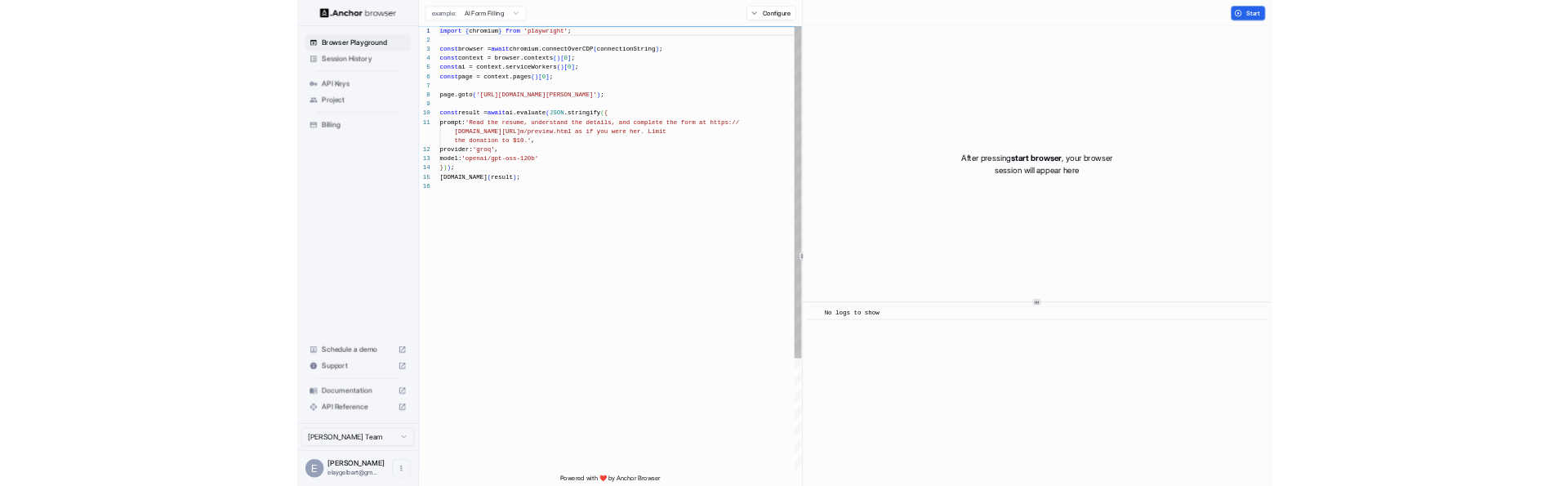
scroll to position [147, 0]
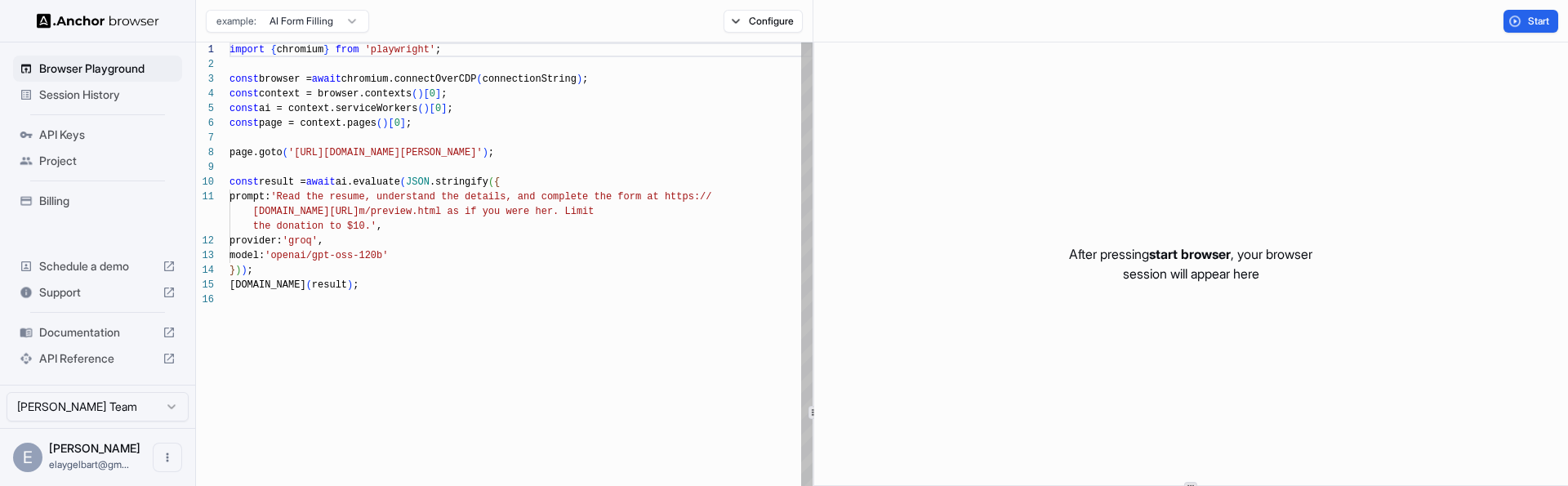
type textarea "**********"
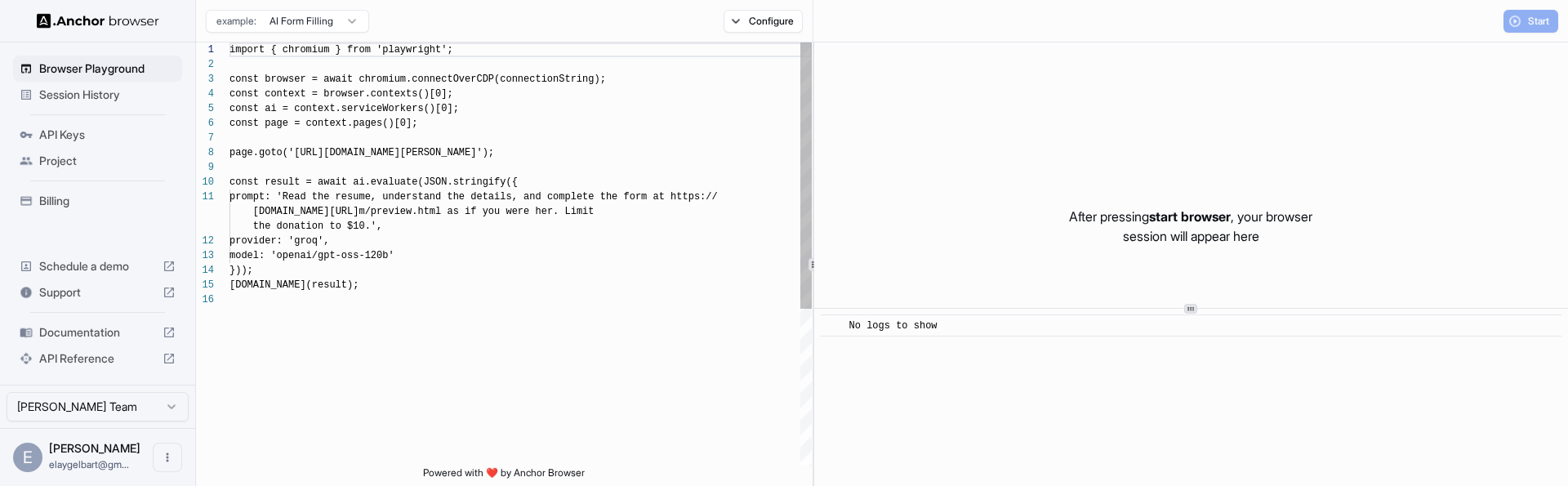
scroll to position [147, 0]
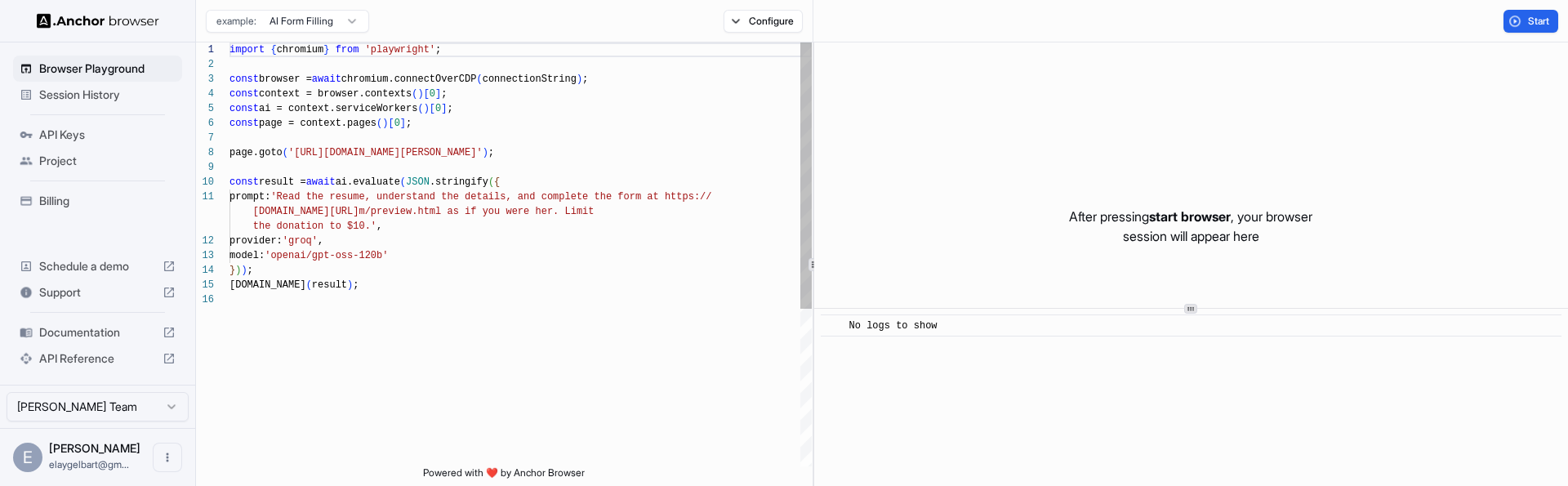
type textarea "**********"
click at [573, 374] on div "import { chromium } from 'playwright' ; const browser = await chromium.connectO…" at bounding box center [520, 379] width 582 height 674
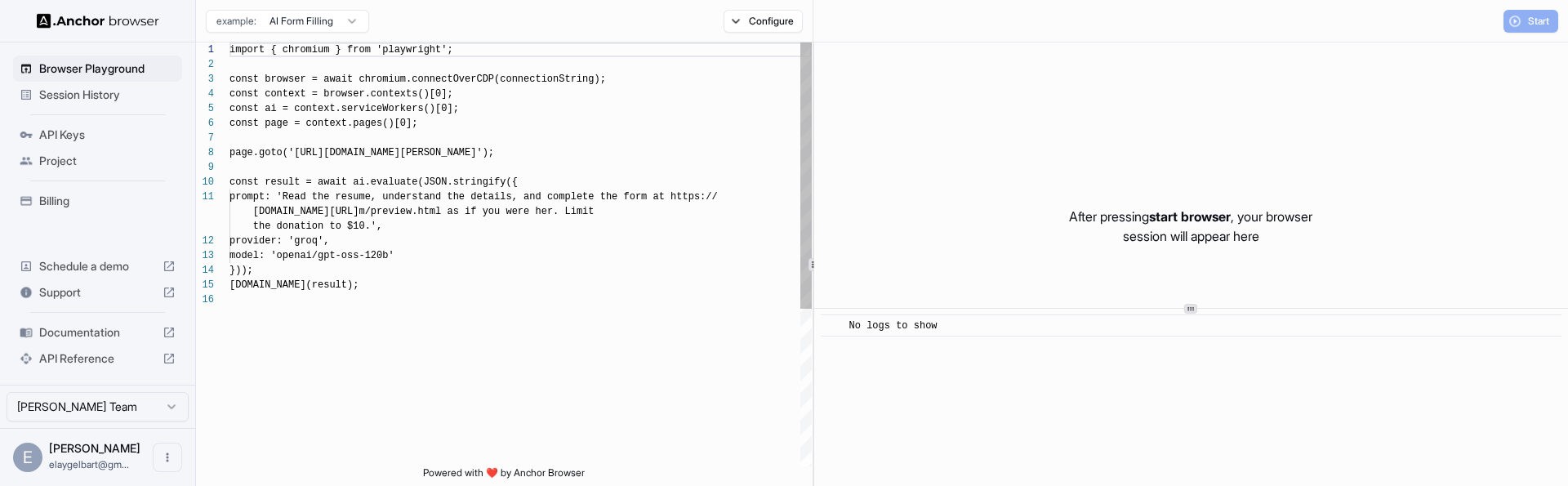
scroll to position [147, 0]
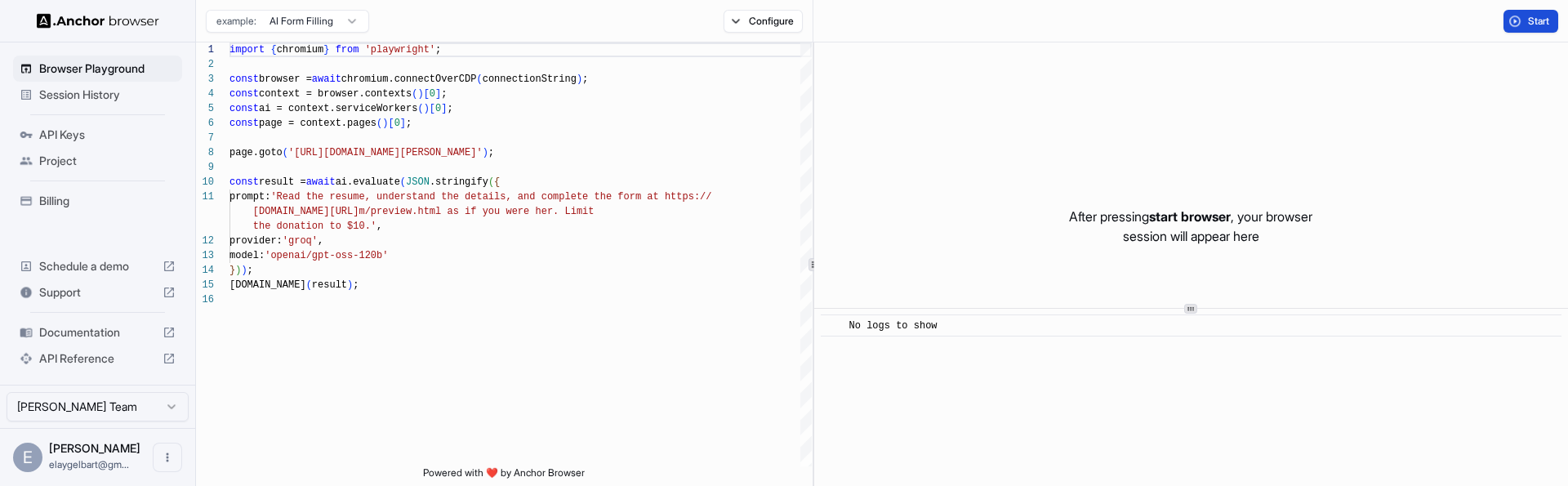
click at [1535, 19] on span "Start" at bounding box center [1540, 20] width 23 height 13
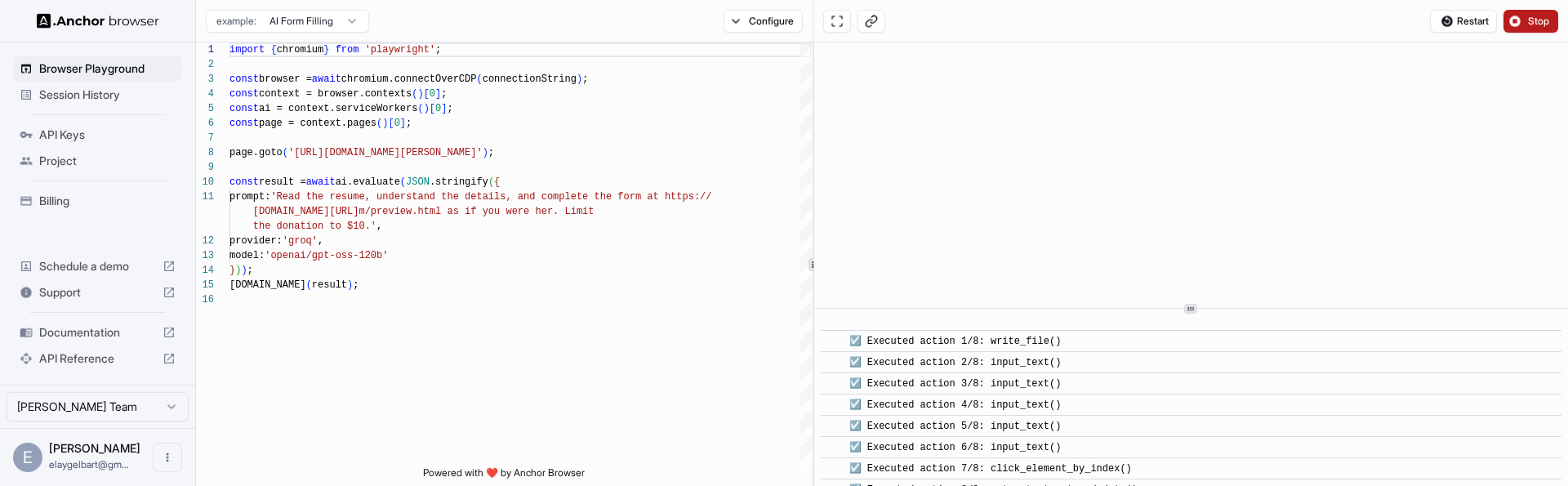
scroll to position [745, 0]
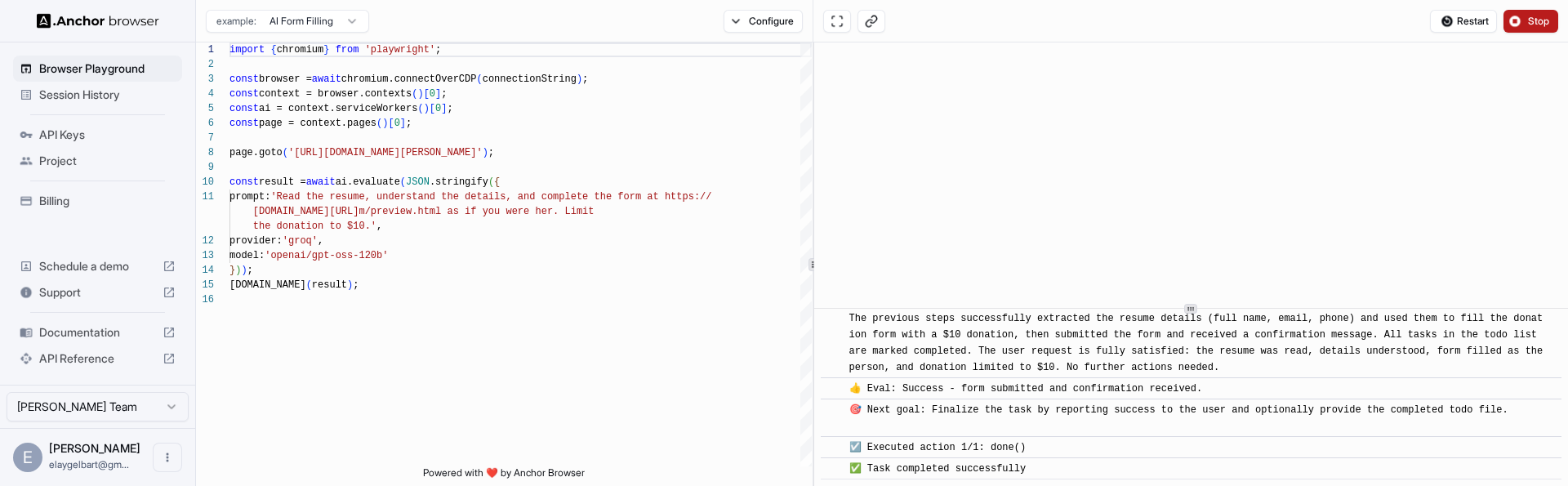
drag, startPoint x: 1143, startPoint y: 467, endPoint x: 870, endPoint y: 336, distance: 302.8
click at [870, 403] on div "🎯 Next goal: Finalize the task by reporting success to the user and optionally …" at bounding box center [1179, 419] width 659 height 33
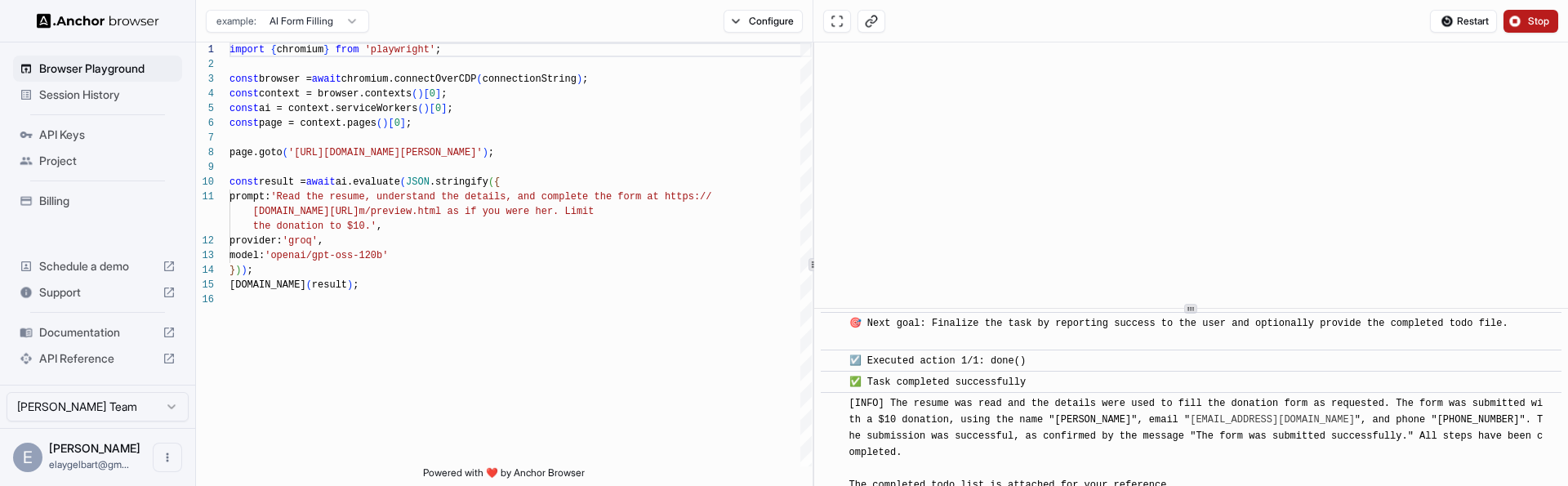
click at [870, 336] on div "🎯 Next goal: Finalize the task by reporting success to the user and optionally …" at bounding box center [1179, 332] width 659 height 33
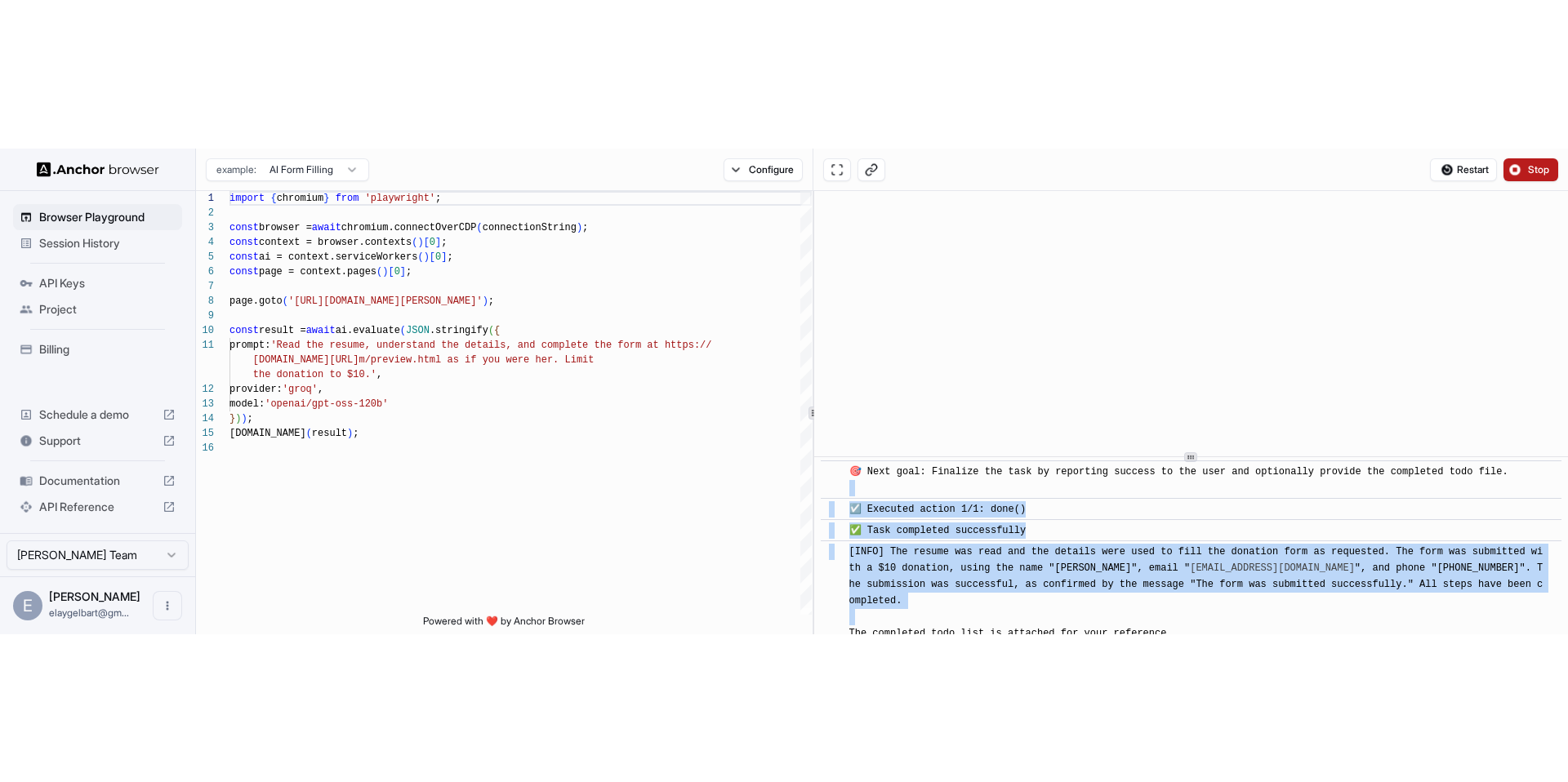
scroll to position [1040, 0]
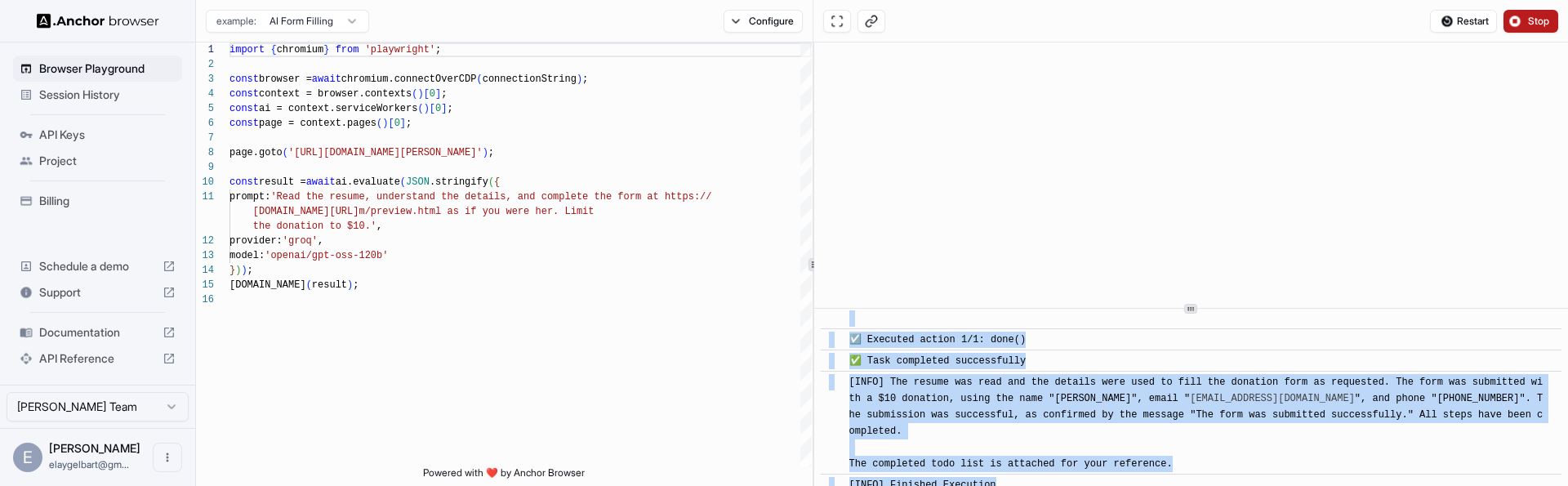
drag, startPoint x: 870, startPoint y: 336, endPoint x: 1016, endPoint y: 466, distance: 195.5
click at [1015, 477] on div "[INFO] Finished Execution" at bounding box center [1197, 485] width 694 height 16
drag, startPoint x: 1015, startPoint y: 465, endPoint x: 821, endPoint y: 317, distance: 244.0
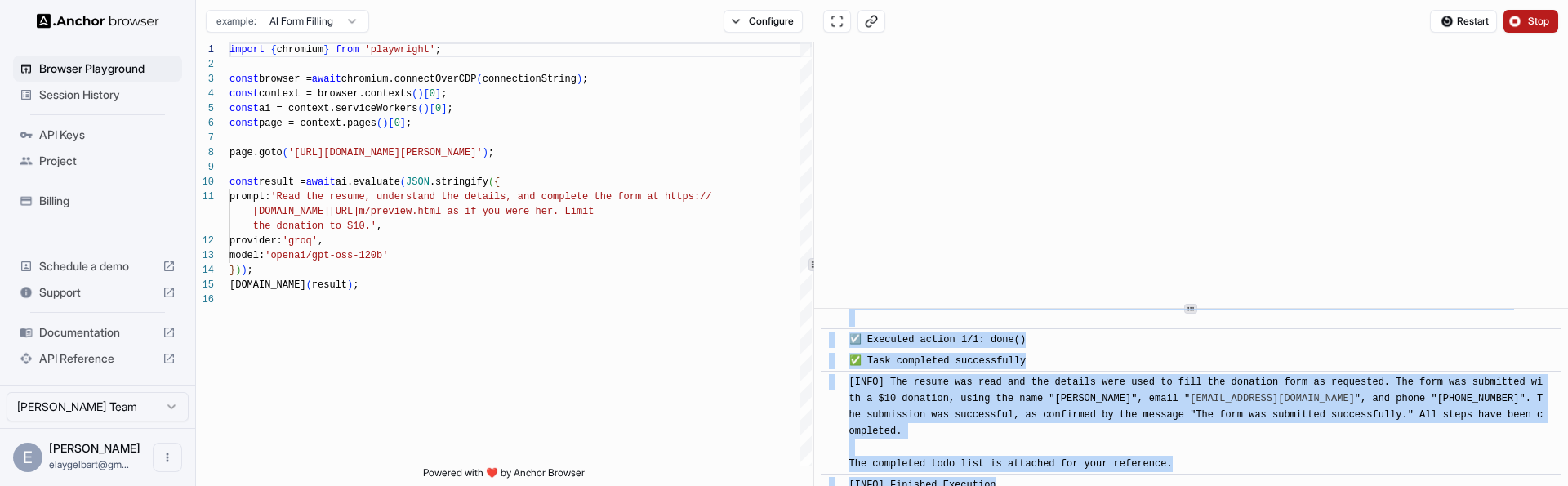
click at [871, 346] on div "☑️ Executed action 1/1: done()" at bounding box center [941, 340] width 183 height 16
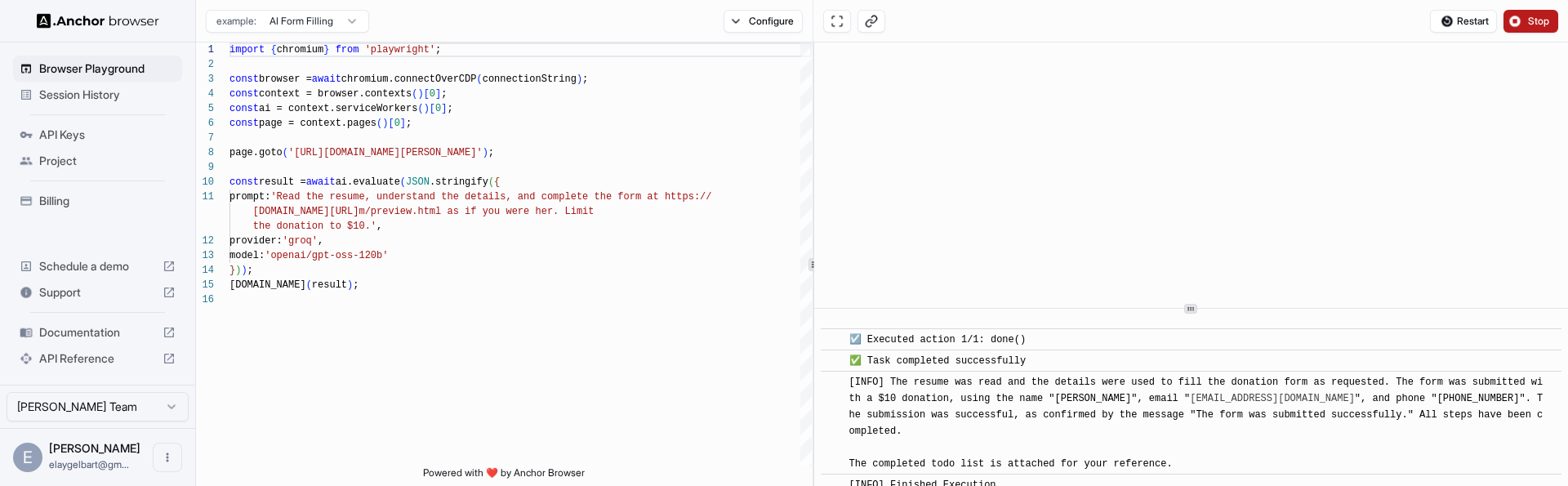
click at [147, 104] on div "Session History" at bounding box center [97, 94] width 169 height 26
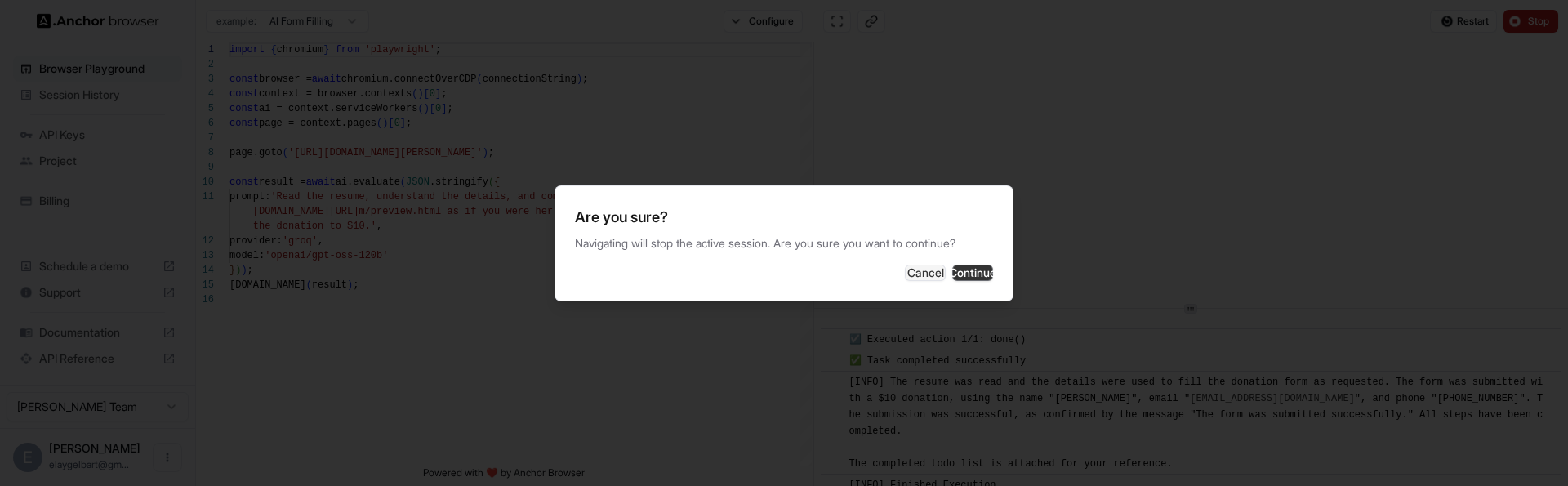
click at [954, 272] on button "Continue" at bounding box center [973, 273] width 41 height 16
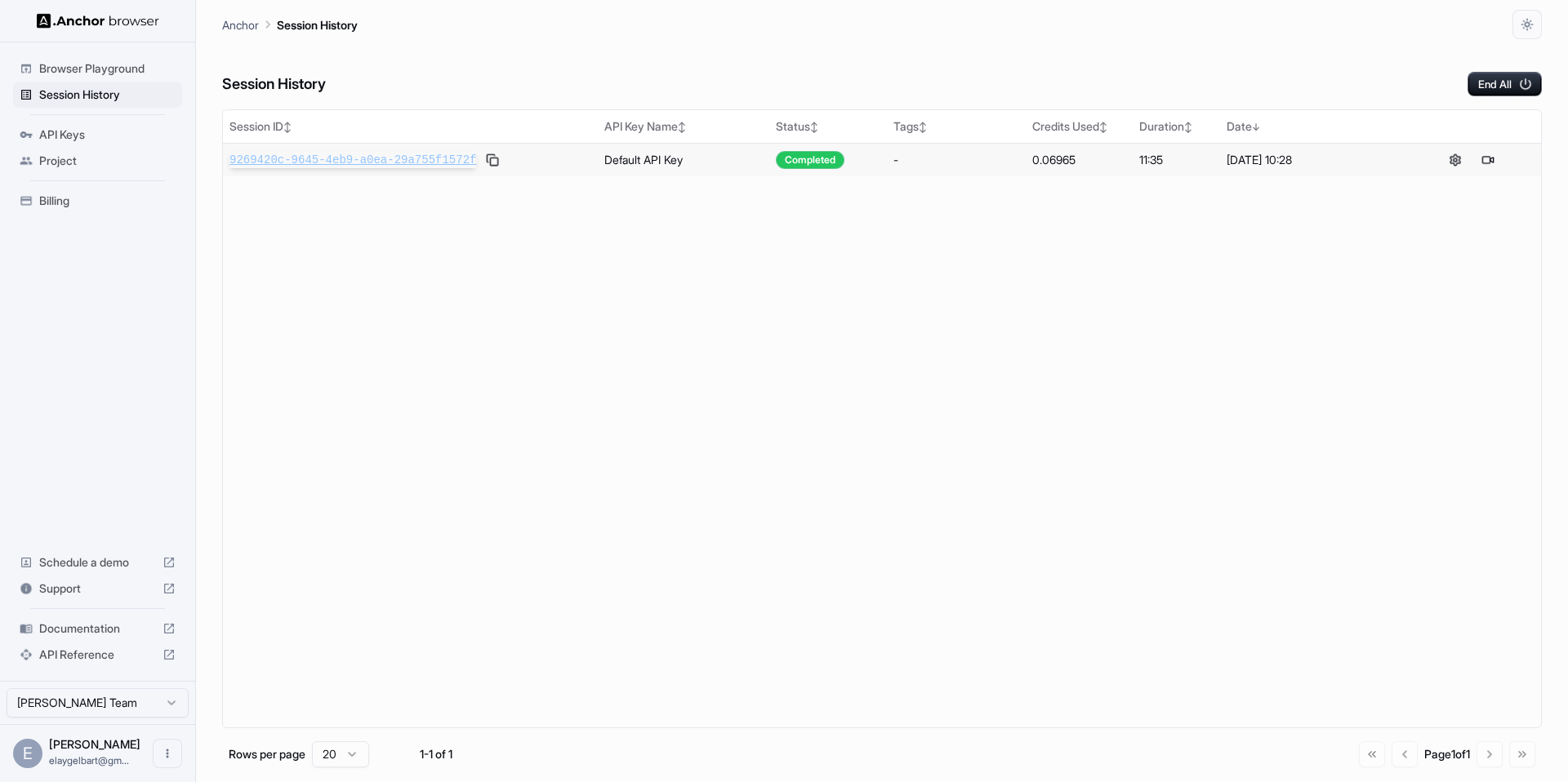
click at [342, 166] on span "9269420c-9645-4eb9-a0ea-29a755f1572f" at bounding box center [353, 160] width 247 height 16
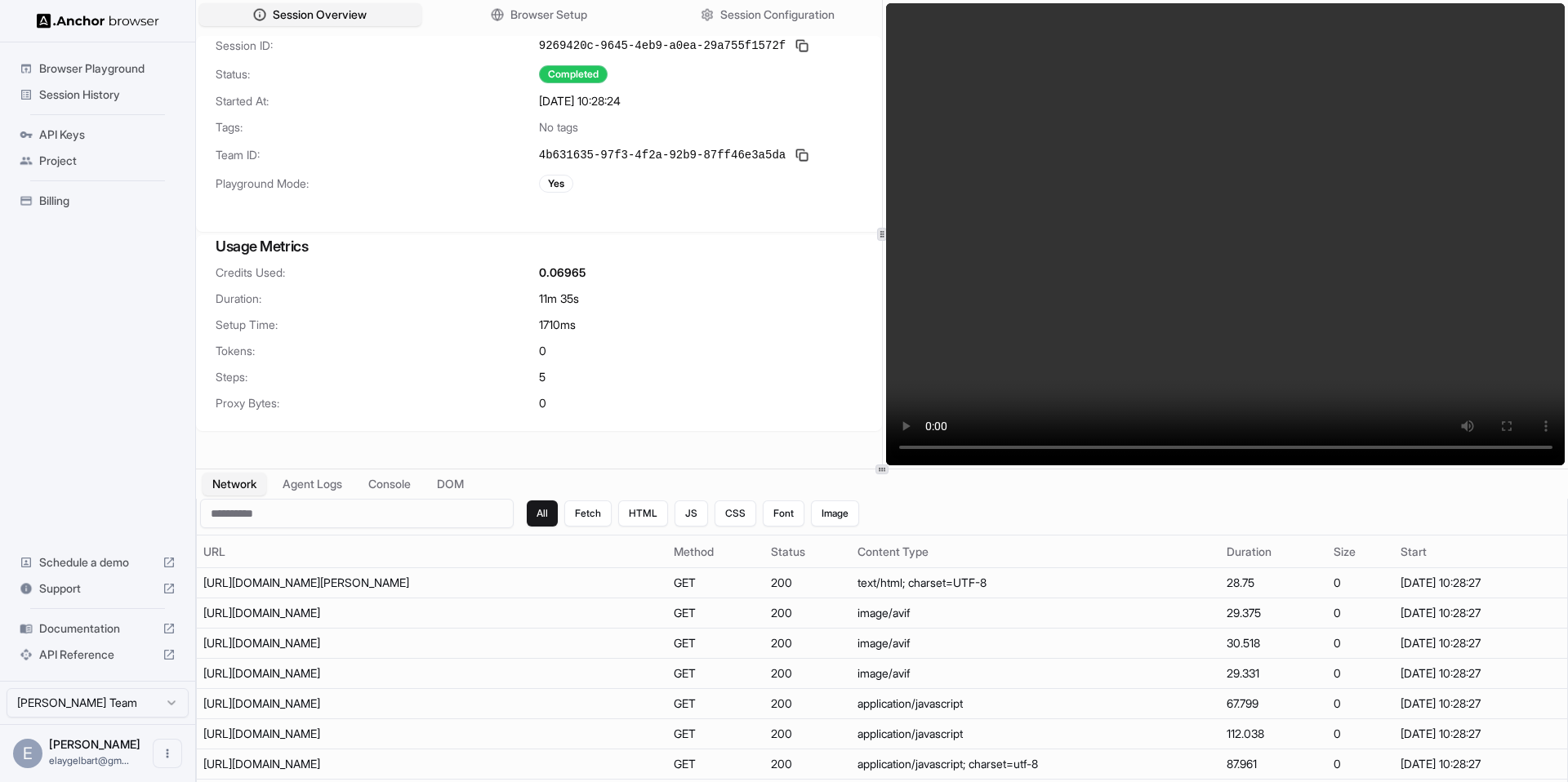
click at [803, 196] on div "Session ID: 9269420c-9645-4eb9-a0ea-29a755f1572f Status: Completed Started At: …" at bounding box center [539, 124] width 686 height 176
click at [891, 23] on video at bounding box center [1225, 234] width 679 height 462
drag, startPoint x: 874, startPoint y: 36, endPoint x: 831, endPoint y: 43, distance: 43.6
click at [831, 43] on div "Session ID: 9269420c-9645-4eb9-a0ea-29a755f1572f Status: Completed Started At: …" at bounding box center [539, 124] width 686 height 176
click at [879, 236] on div "Session Overview Browser Setup Session Configuration Session ID: 9269420c-9645-…" at bounding box center [882, 235] width 1372 height 469
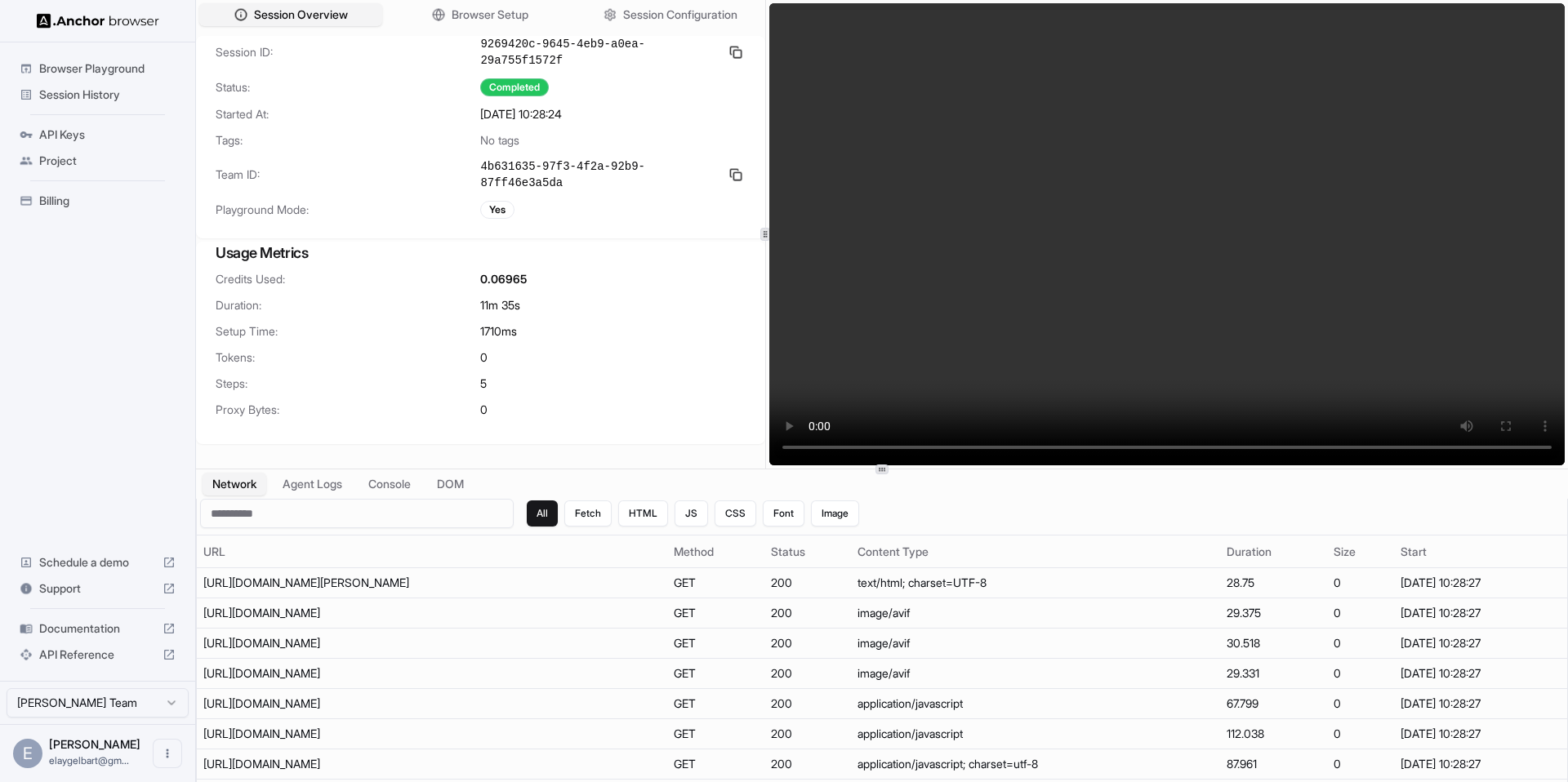
click at [766, 241] on div "Session Overview Browser Setup Session Configuration Session ID: 9269420c-9645-…" at bounding box center [882, 235] width 1372 height 469
